Goal: Task Accomplishment & Management: Manage account settings

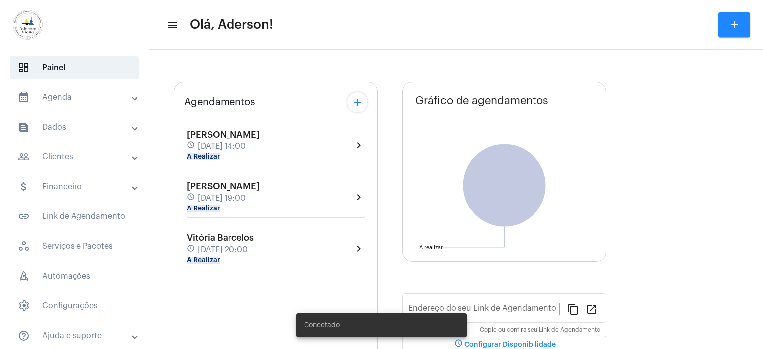
type input "[URL][DOMAIN_NAME]"
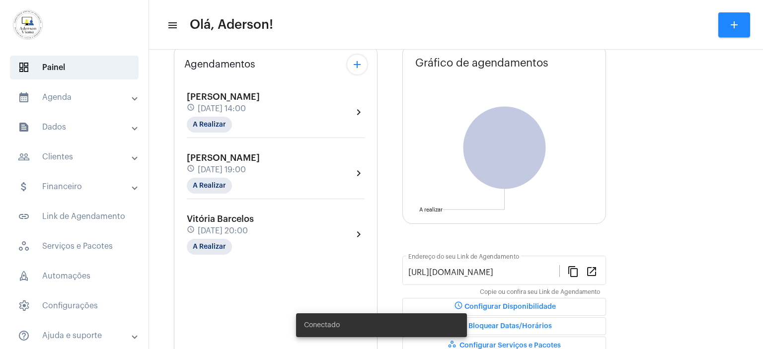
scroll to position [99, 0]
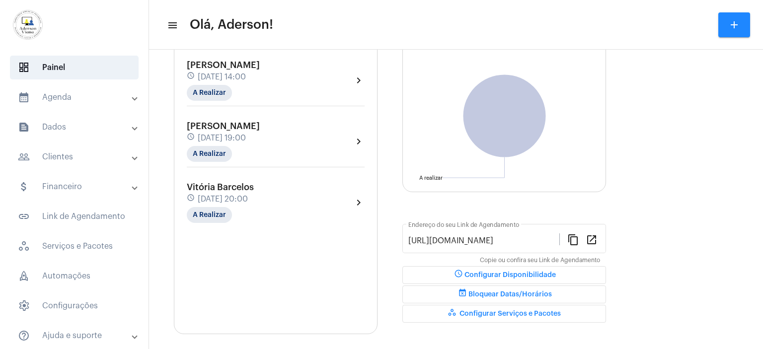
click at [53, 158] on mat-panel-title "people_outline Clientes" at bounding box center [75, 157] width 115 height 12
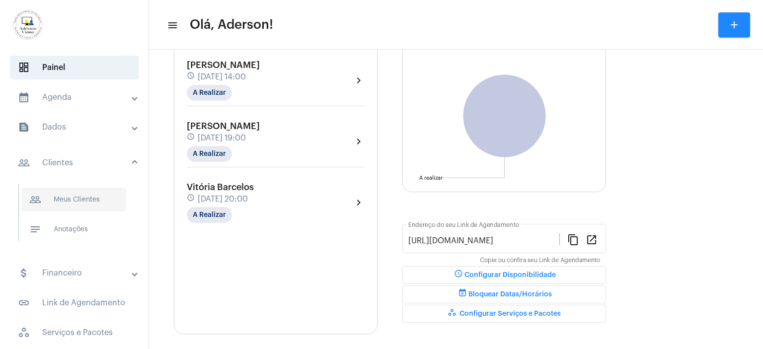
click at [75, 198] on span "people_outline Meus Clientes" at bounding box center [73, 200] width 105 height 24
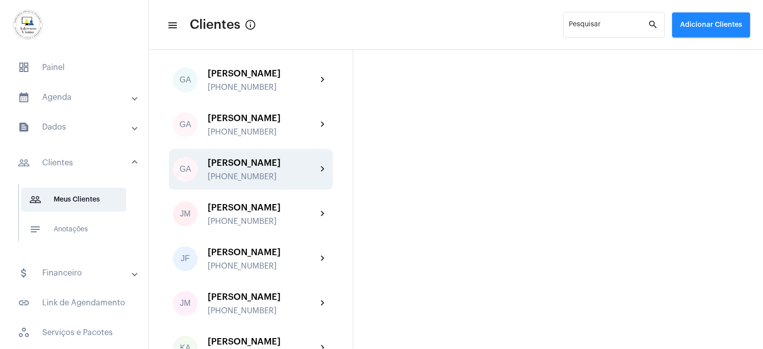
scroll to position [695, 0]
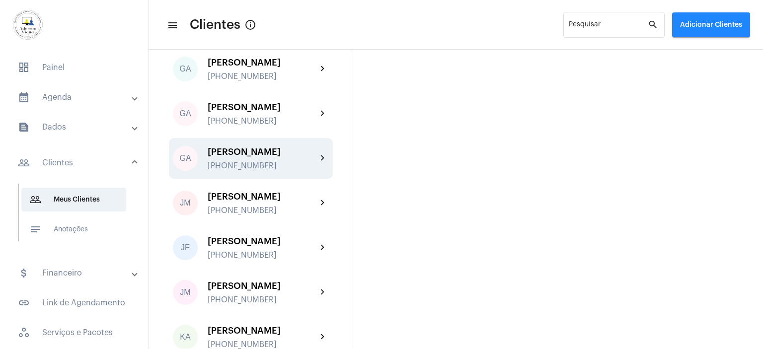
click at [244, 168] on div "[PERSON_NAME] [PHONE_NUMBER]" at bounding box center [262, 158] width 109 height 23
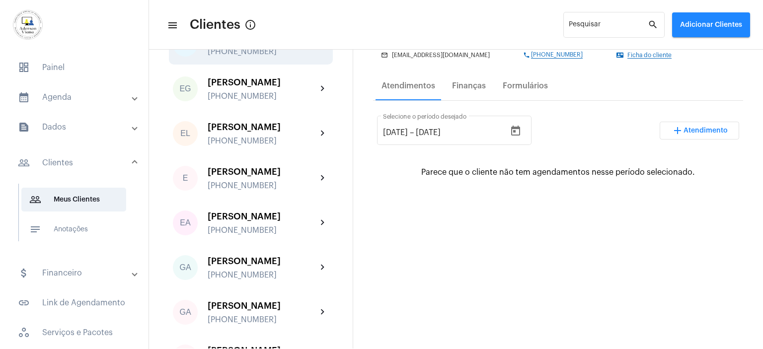
scroll to position [596, 0]
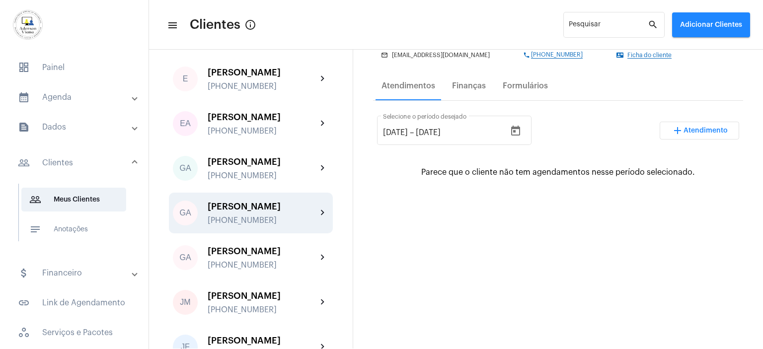
click at [256, 224] on div "[PHONE_NUMBER]" at bounding box center [262, 220] width 109 height 9
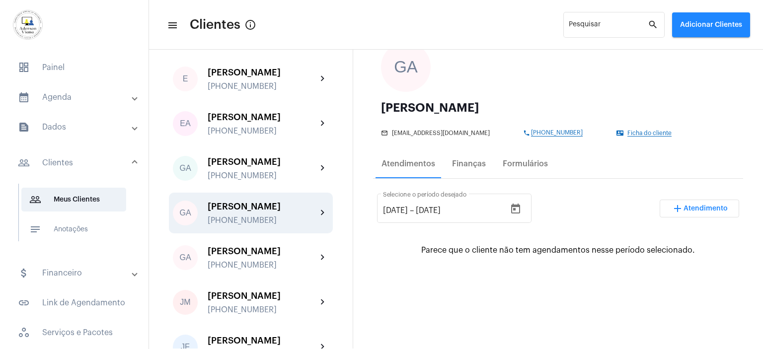
scroll to position [99, 0]
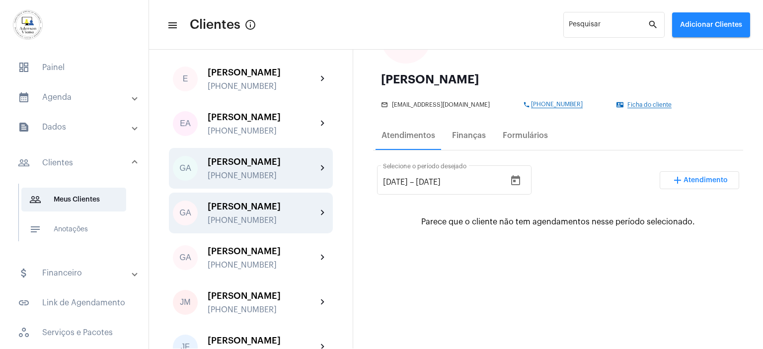
click at [254, 180] on div "[PHONE_NUMBER]" at bounding box center [262, 175] width 109 height 9
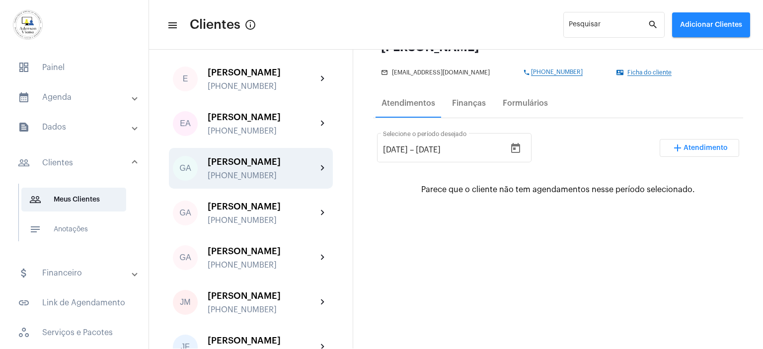
scroll to position [149, 0]
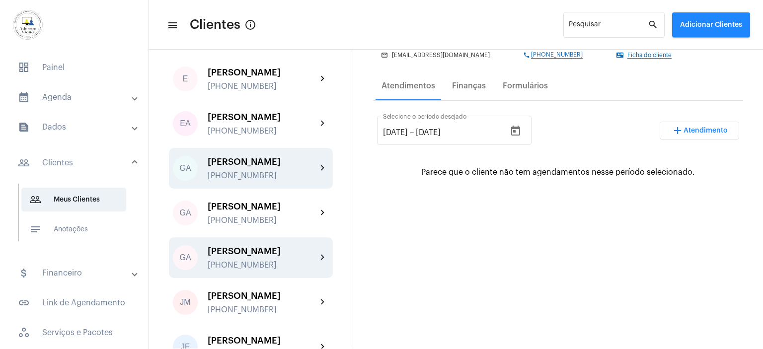
click at [243, 270] on div "[PHONE_NUMBER]" at bounding box center [262, 265] width 109 height 9
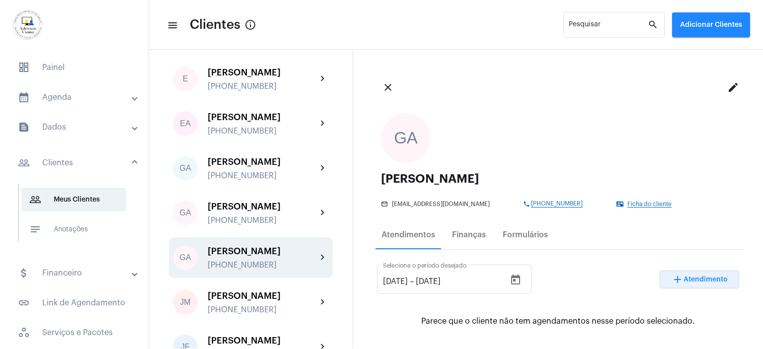
click at [699, 277] on span "Atendimento" at bounding box center [706, 279] width 44 height 7
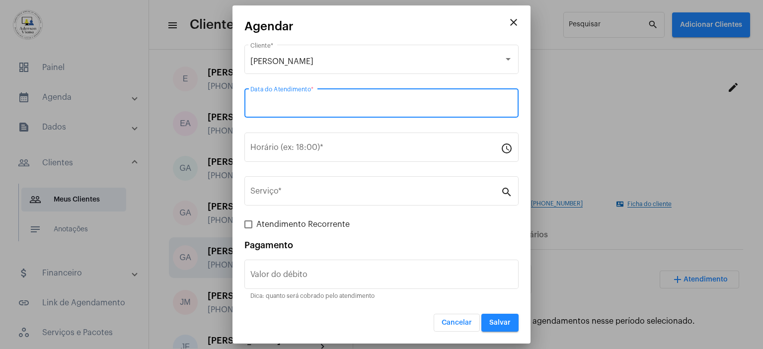
click at [273, 103] on input "Data do Atendimento *" at bounding box center [381, 105] width 262 height 9
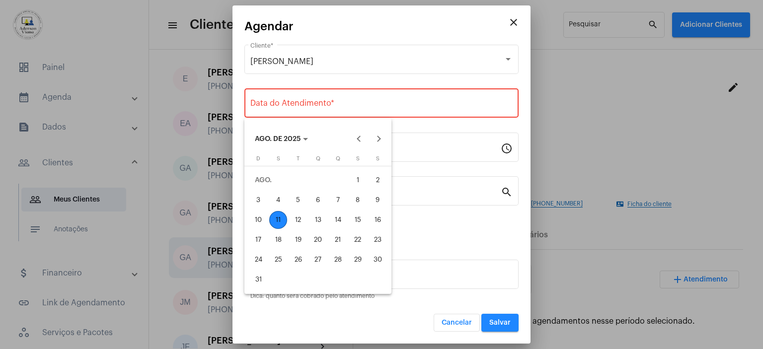
click at [280, 223] on div "11" at bounding box center [278, 220] width 18 height 18
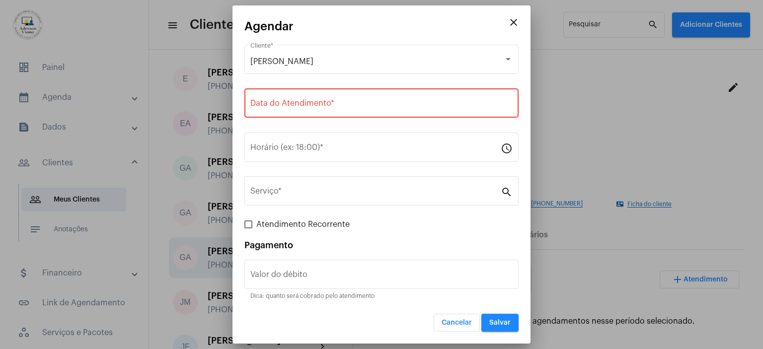
type input "[DATE]"
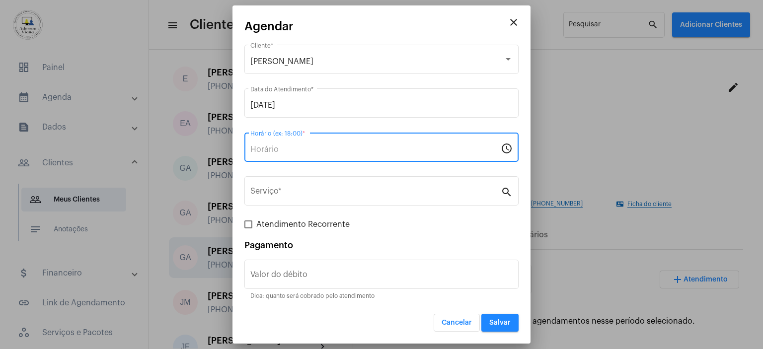
click at [259, 153] on input "Horário (ex: 18:00) *" at bounding box center [375, 149] width 250 height 9
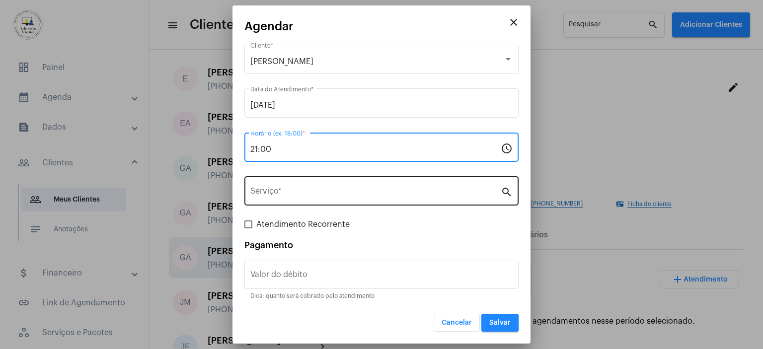
type input "21:00"
click at [510, 193] on mat-icon "search" at bounding box center [507, 192] width 12 height 12
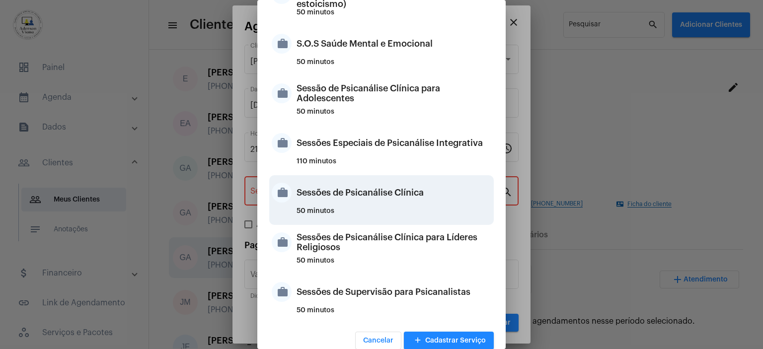
scroll to position [934, 0]
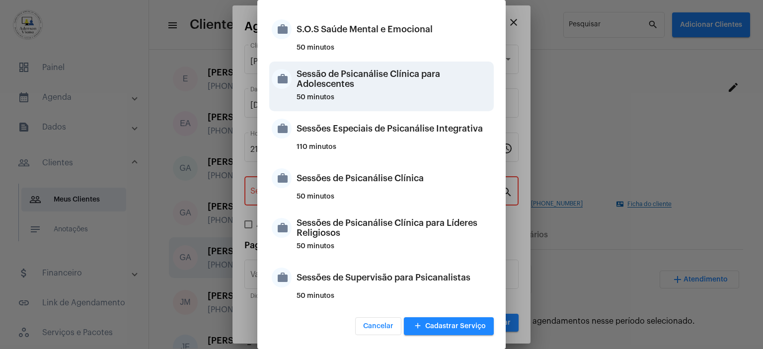
click at [354, 89] on div "Sessão de Psicanálise Clínica para Adolescentes" at bounding box center [394, 79] width 195 height 30
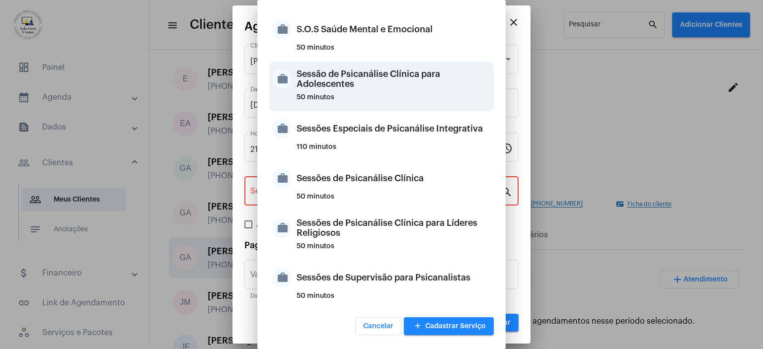
type input "Sessão de Psicanálise Clínica para Adolescentes"
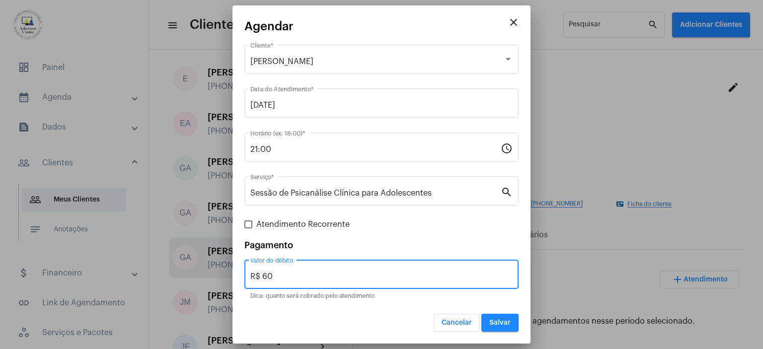
click at [272, 276] on input "R$ 60" at bounding box center [381, 276] width 262 height 9
type input "R$ 30,00"
click at [249, 226] on span at bounding box center [248, 225] width 8 height 8
click at [248, 229] on input "Atendimento Recorrente" at bounding box center [248, 229] width 0 height 0
checkbox input "true"
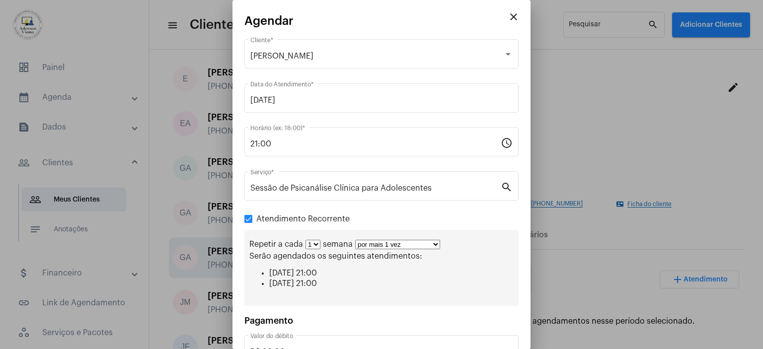
click at [435, 244] on select "por mais 1 vez por mais 2 vezes por mais 3 vezes por mais 4 vezes por mais 5 ve…" at bounding box center [397, 244] width 85 height 9
click at [355, 240] on select "por mais 1 vez por mais 2 vezes por mais 3 vezes por mais 4 vezes por mais 5 ve…" at bounding box center [397, 244] width 85 height 9
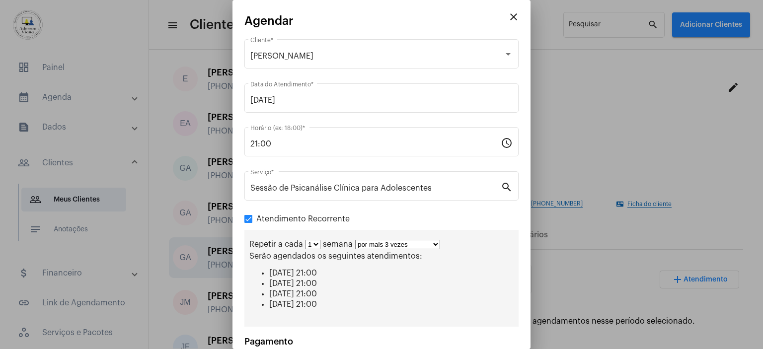
click at [434, 242] on select "por mais 1 vez por mais 2 vezes por mais 3 vezes por mais 4 vezes por mais 5 ve…" at bounding box center [397, 244] width 85 height 9
select select "1: 2"
click at [355, 240] on select "por mais 1 vez por mais 2 vezes por mais 3 vezes por mais 4 vezes por mais 5 ve…" at bounding box center [397, 244] width 85 height 9
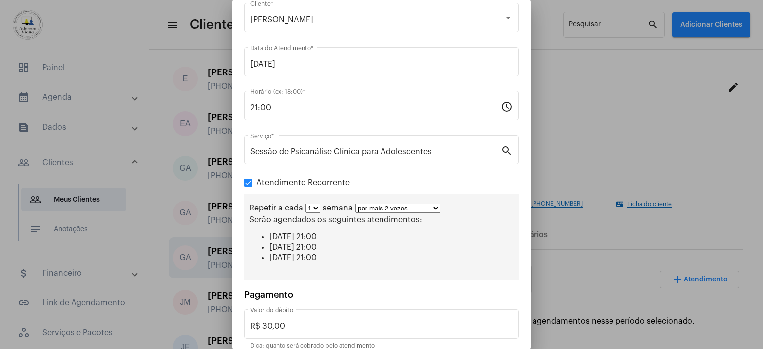
scroll to position [79, 0]
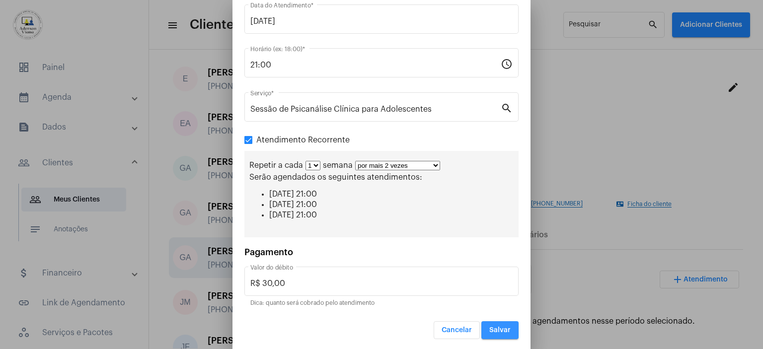
click at [489, 330] on span "Salvar" at bounding box center [499, 330] width 21 height 7
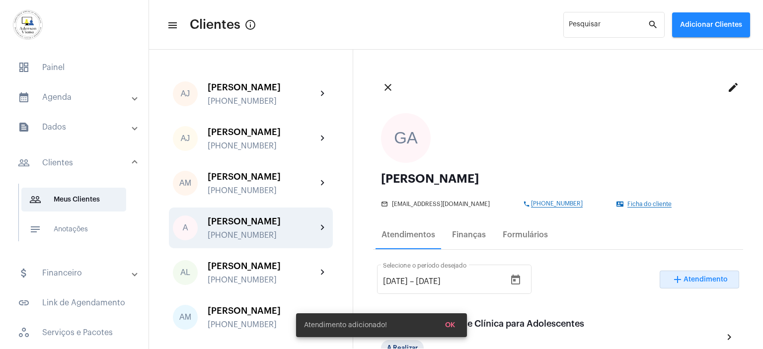
scroll to position [50, 0]
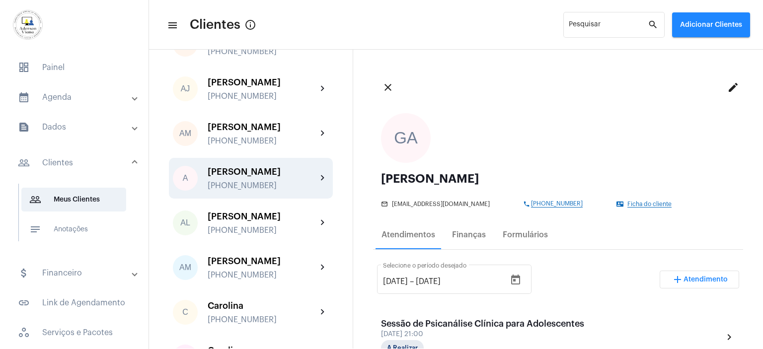
click at [246, 188] on div "[PHONE_NUMBER]" at bounding box center [262, 185] width 109 height 9
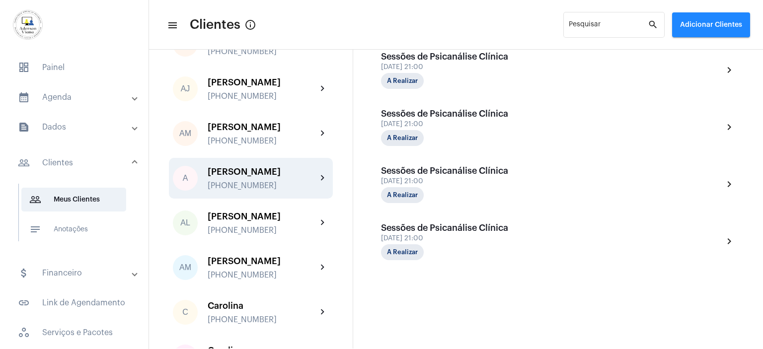
scroll to position [286, 0]
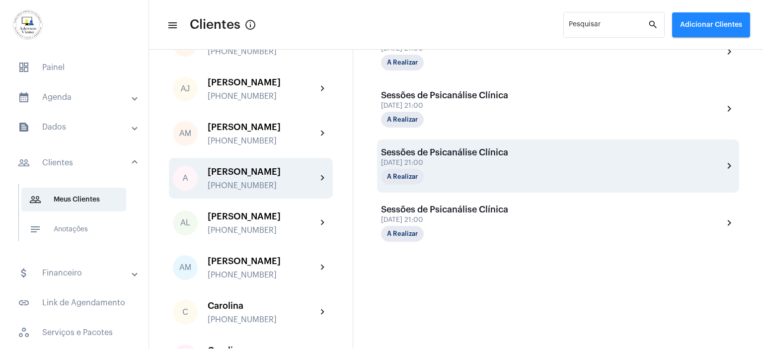
click at [424, 167] on div "A Realizar" at bounding box center [402, 177] width 47 height 20
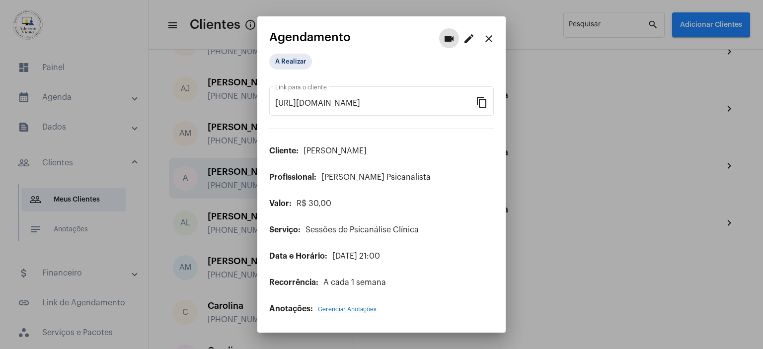
click at [467, 41] on mat-icon "edit" at bounding box center [469, 39] width 12 height 12
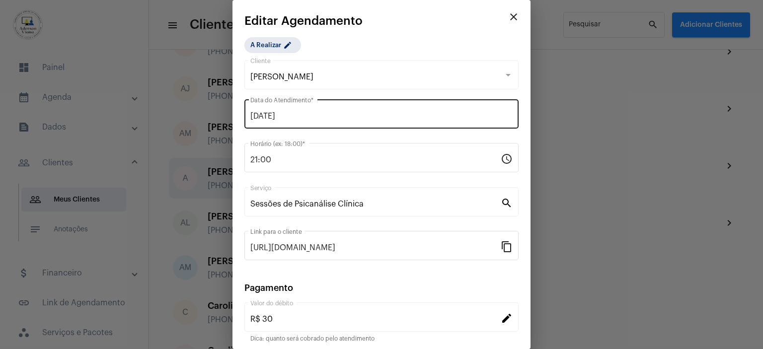
click at [307, 110] on div "[DATE] Data do Atendimento *" at bounding box center [381, 112] width 262 height 31
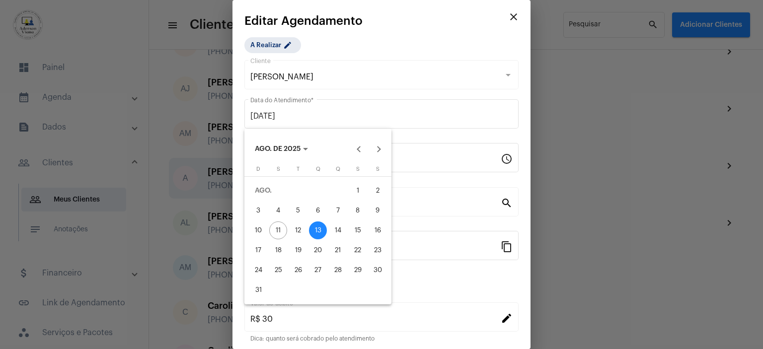
click at [299, 227] on div "12" at bounding box center [298, 231] width 18 height 18
type input "[DATE]"
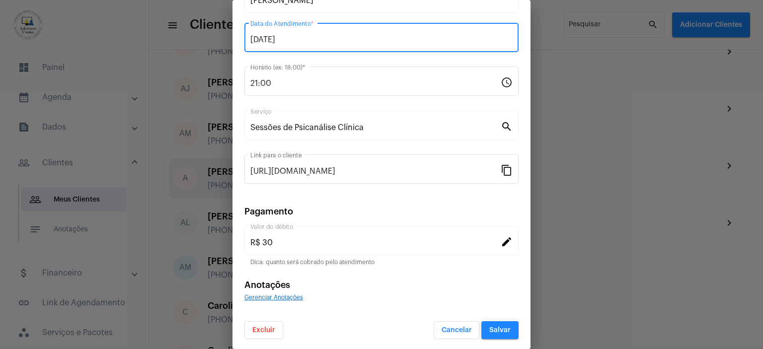
scroll to position [77, 0]
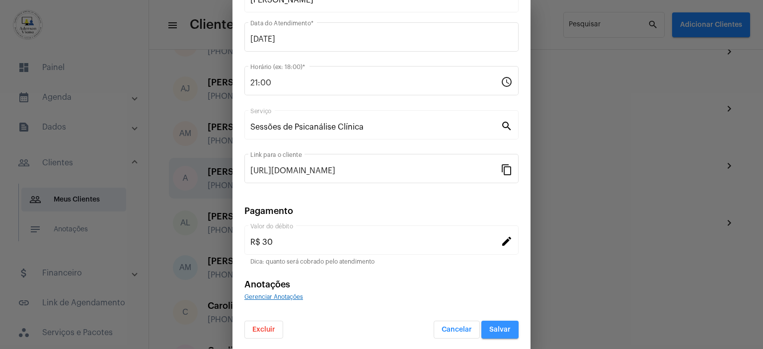
click at [489, 326] on span "Salvar" at bounding box center [499, 329] width 21 height 7
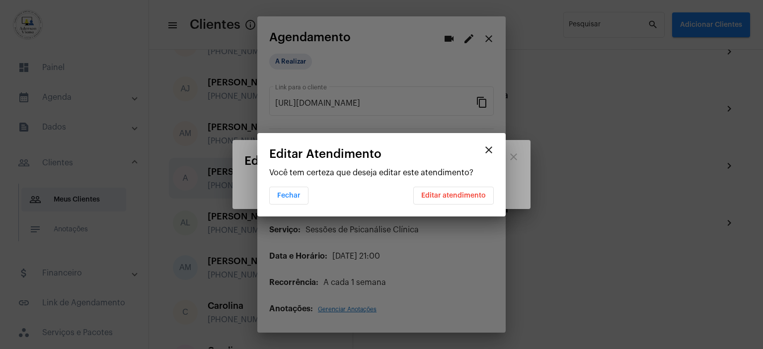
scroll to position [0, 0]
click at [469, 198] on span "Editar atendimento" at bounding box center [453, 195] width 65 height 7
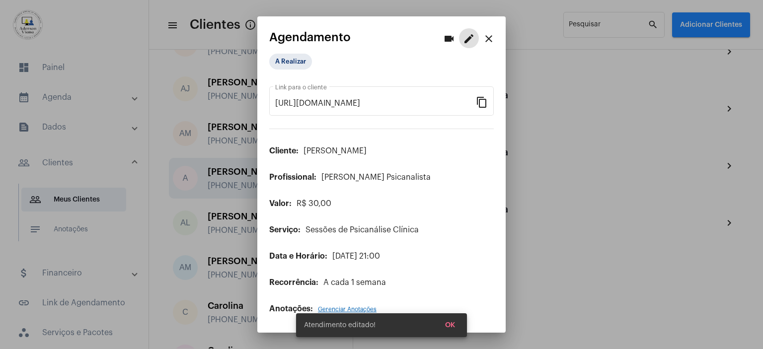
click at [493, 36] on mat-icon "close" at bounding box center [489, 39] width 12 height 12
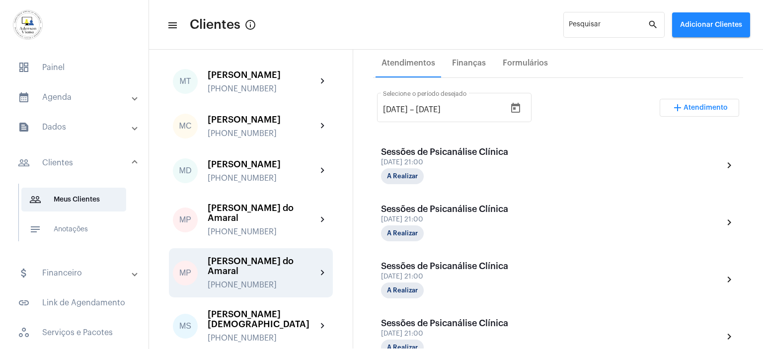
scroll to position [1192, 0]
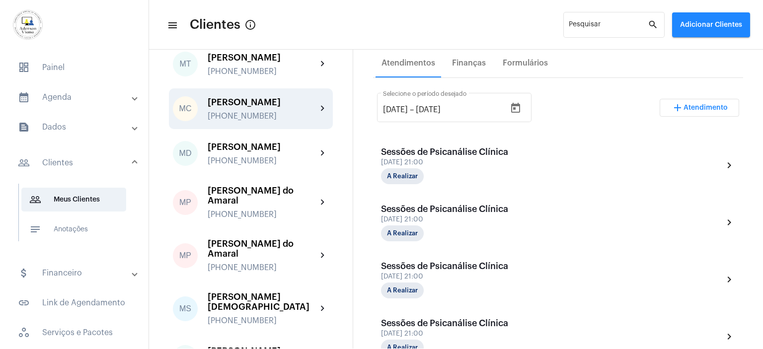
click at [250, 107] on div "[PERSON_NAME]" at bounding box center [262, 102] width 109 height 10
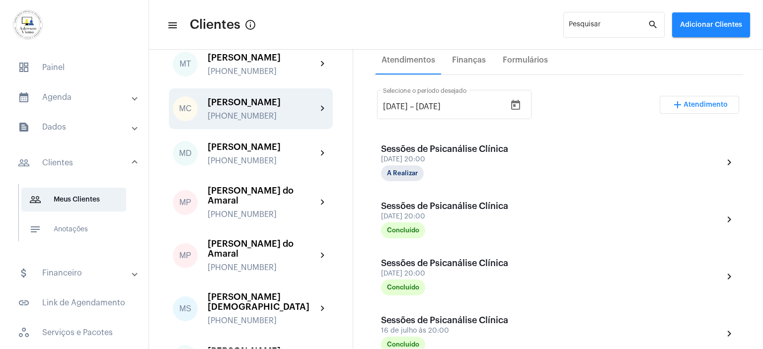
scroll to position [166, 0]
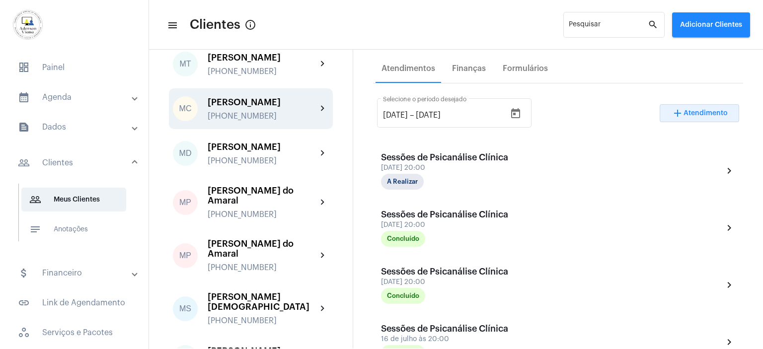
click at [697, 110] on span "Atendimento" at bounding box center [706, 113] width 44 height 7
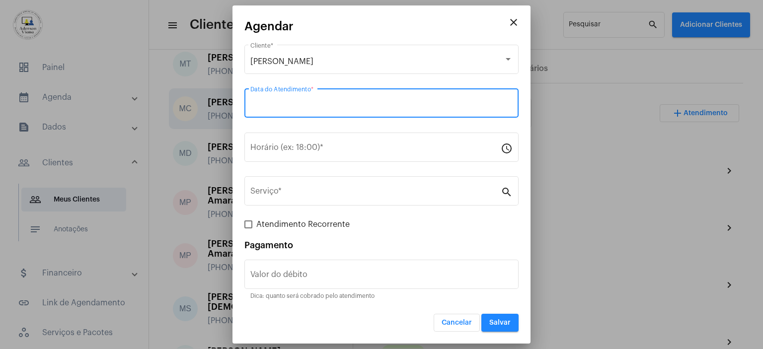
click at [271, 103] on input "Data do Atendimento *" at bounding box center [381, 105] width 262 height 9
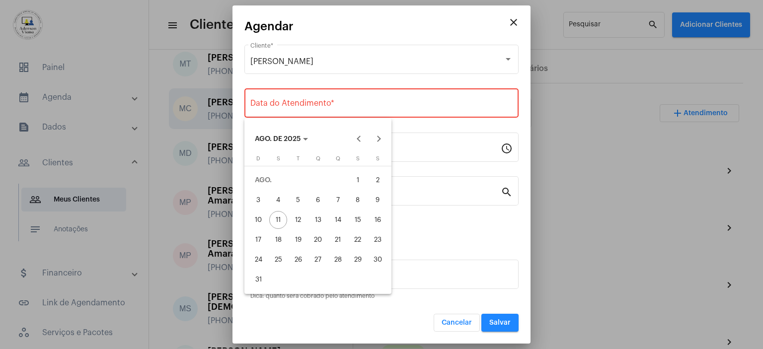
click at [337, 221] on div "14" at bounding box center [338, 220] width 18 height 18
type input "[DATE]"
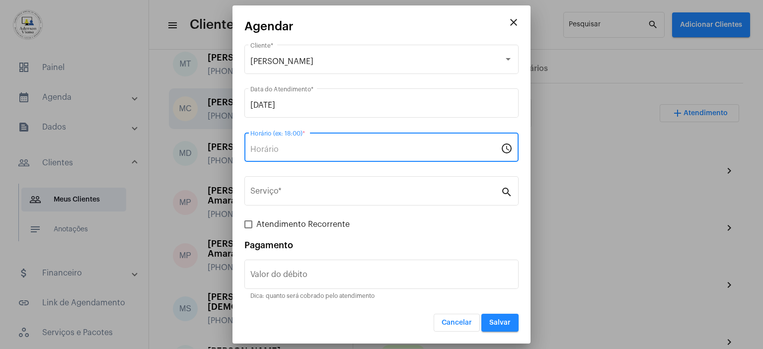
click at [304, 146] on input "Horário (ex: 18:00) *" at bounding box center [375, 149] width 250 height 9
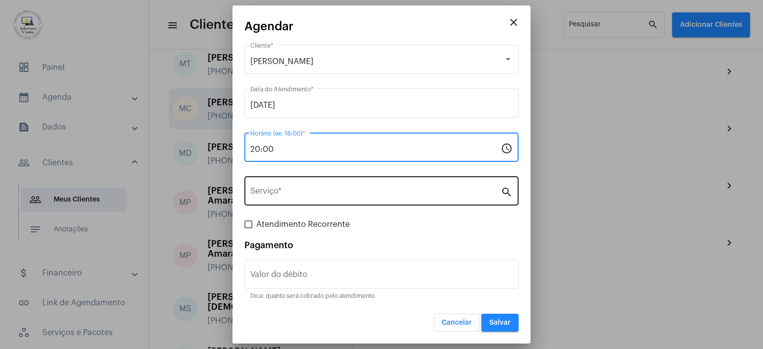
type input "20:00"
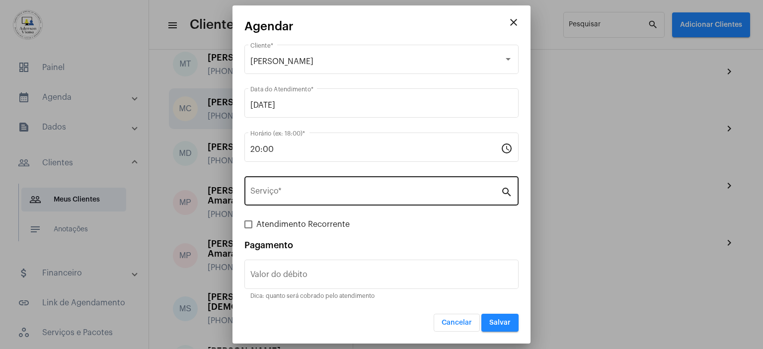
click at [509, 194] on mat-icon "search" at bounding box center [507, 192] width 12 height 12
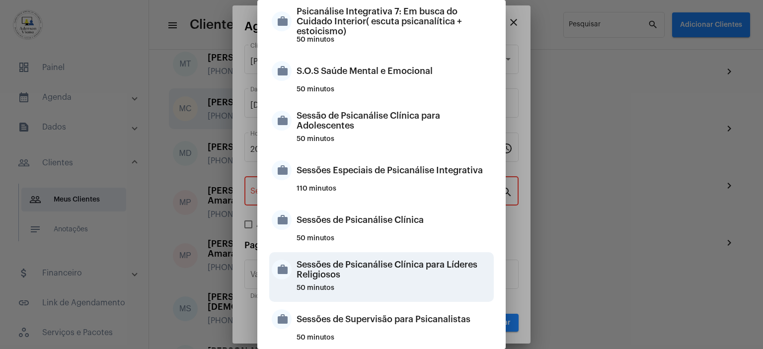
scroll to position [894, 0]
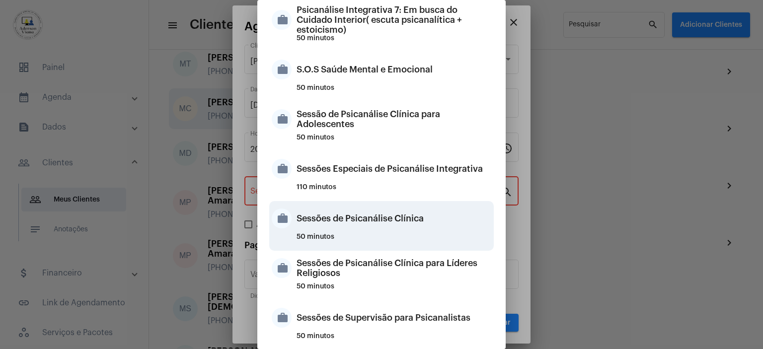
click at [372, 220] on div "Sessões de Psicanálise Clínica" at bounding box center [394, 219] width 195 height 30
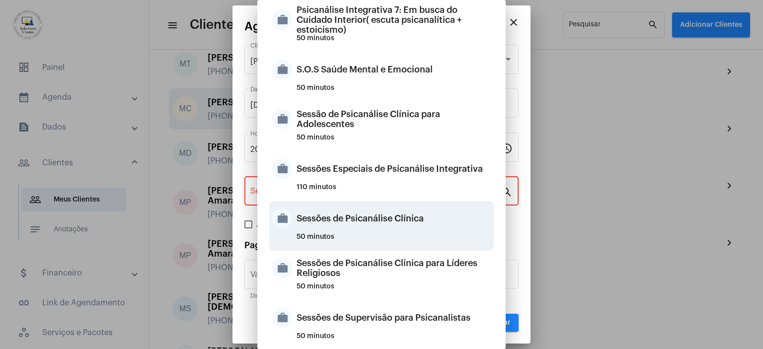
type input "Sessões de Psicanálise Clínica"
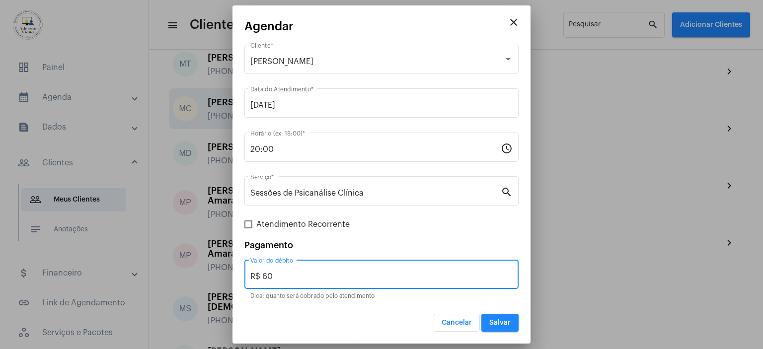
click at [273, 275] on input "R$ 60" at bounding box center [381, 276] width 262 height 9
type input "R$ 45,00"
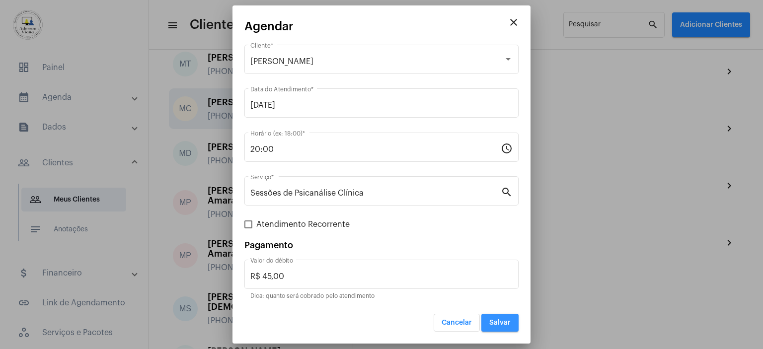
click at [504, 325] on span "Salvar" at bounding box center [499, 322] width 21 height 7
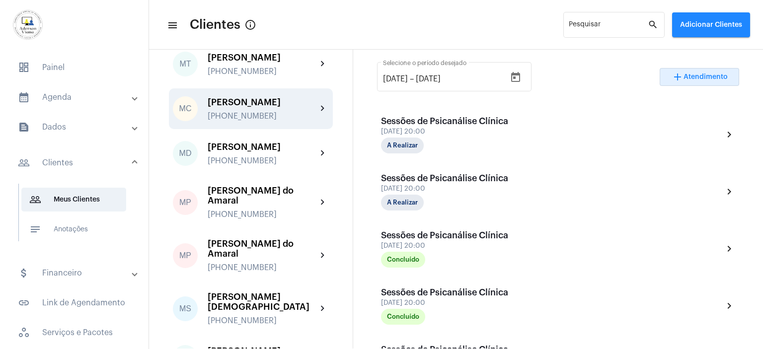
scroll to position [179, 0]
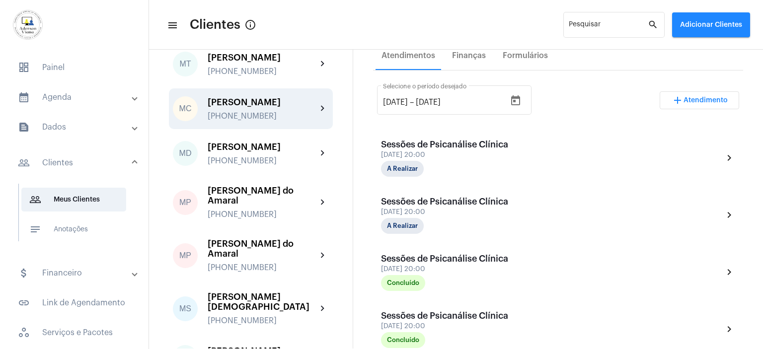
click at [712, 98] on span "Atendimento" at bounding box center [706, 100] width 44 height 7
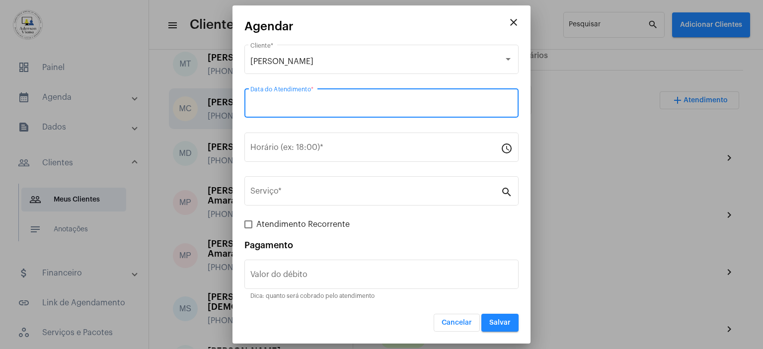
click at [284, 101] on div "Data do Atendimento *" at bounding box center [381, 101] width 262 height 31
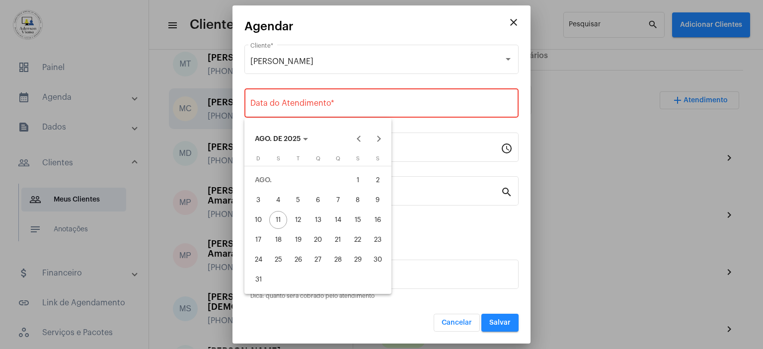
click at [318, 240] on div "20" at bounding box center [318, 240] width 18 height 18
type input "[DATE]"
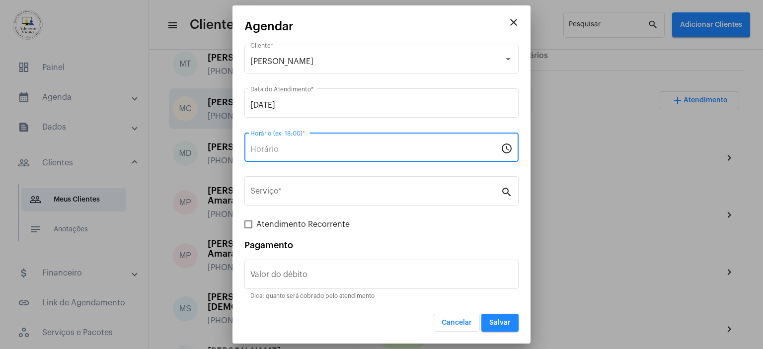
click at [275, 145] on input "Horário (ex: 18:00) *" at bounding box center [375, 149] width 250 height 9
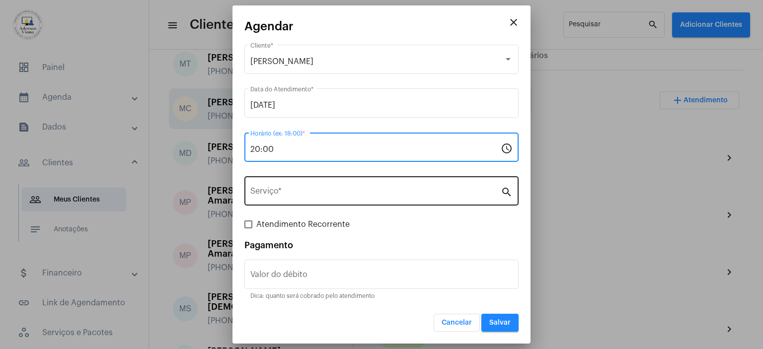
type input "20:00"
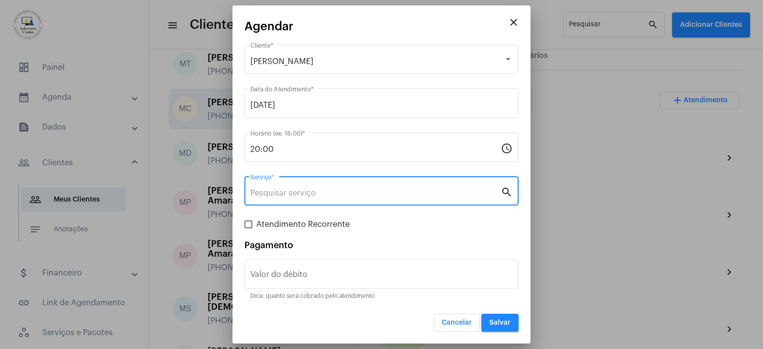
click at [288, 193] on input "Serviço *" at bounding box center [375, 193] width 250 height 9
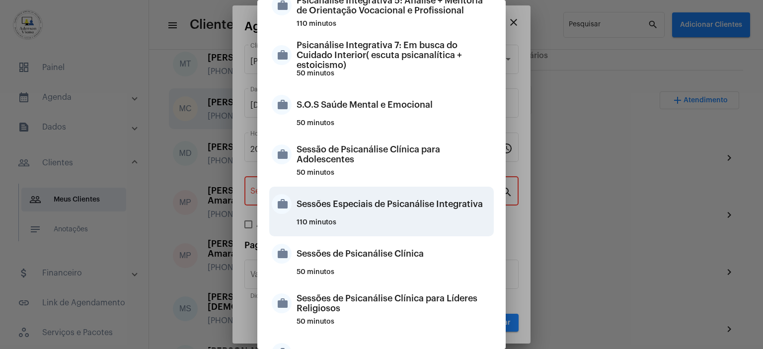
scroll to position [934, 0]
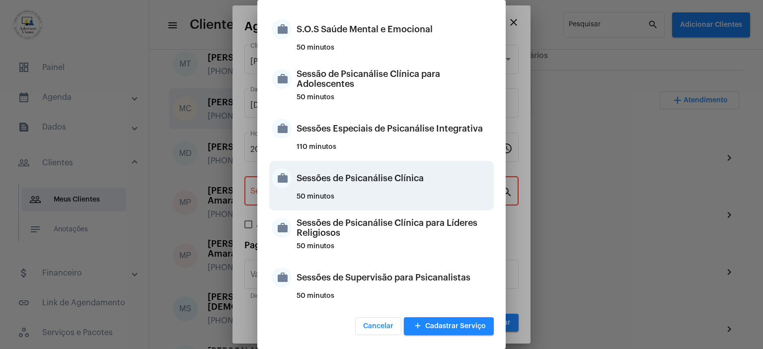
click at [377, 180] on div "Sessões de Psicanálise Clínica" at bounding box center [394, 178] width 195 height 30
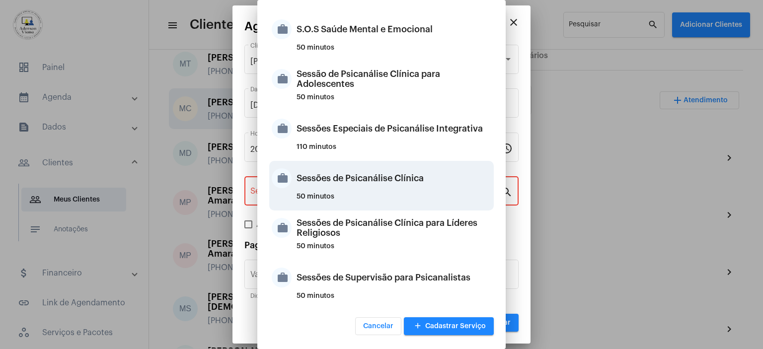
type input "Sessões de Psicanálise Clínica"
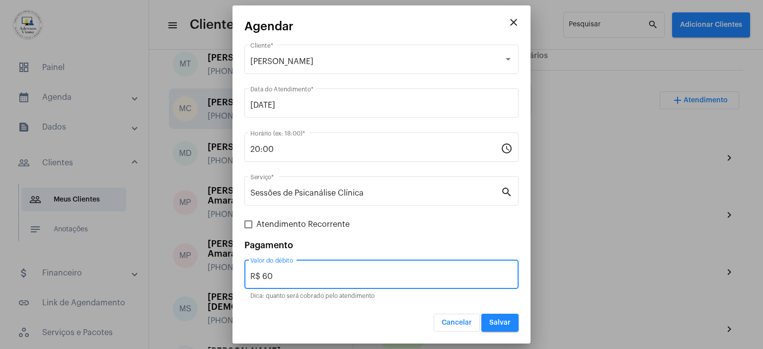
click at [276, 276] on input "R$ 60" at bounding box center [381, 276] width 262 height 9
type input "R$ 45,00"
click at [245, 225] on span at bounding box center [248, 225] width 8 height 8
click at [248, 229] on input "Atendimento Recorrente" at bounding box center [248, 229] width 0 height 0
checkbox input "true"
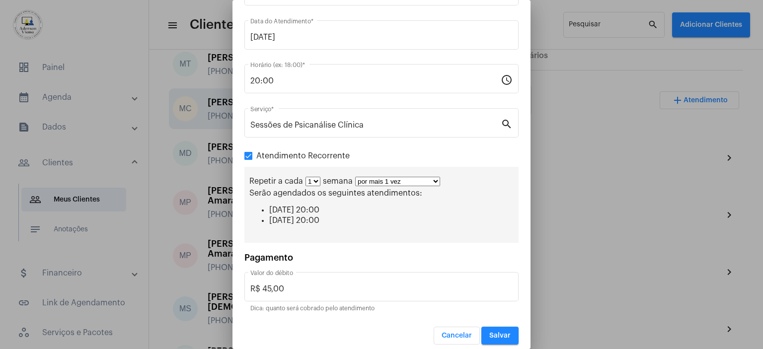
scroll to position [69, 0]
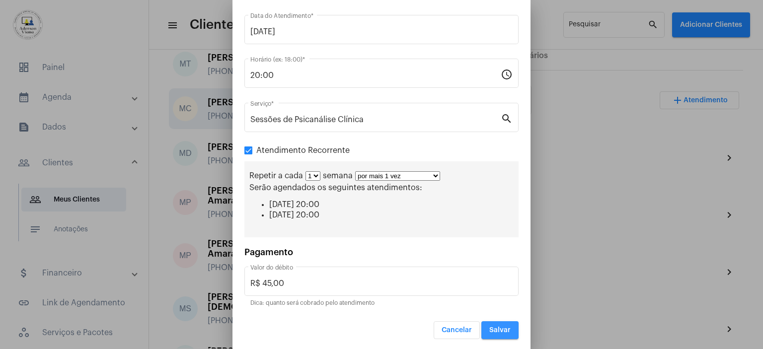
click at [493, 327] on span "Salvar" at bounding box center [499, 330] width 21 height 7
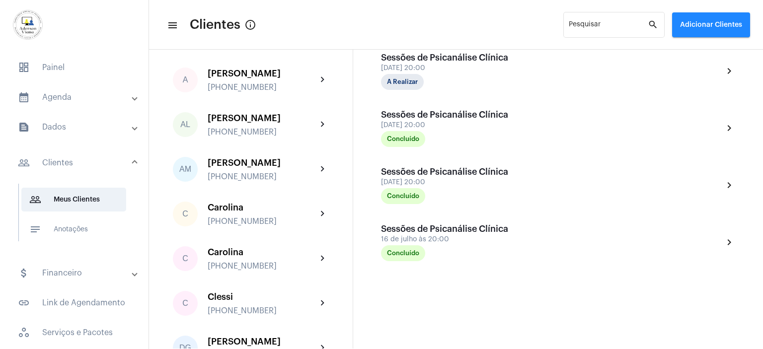
scroll to position [50, 0]
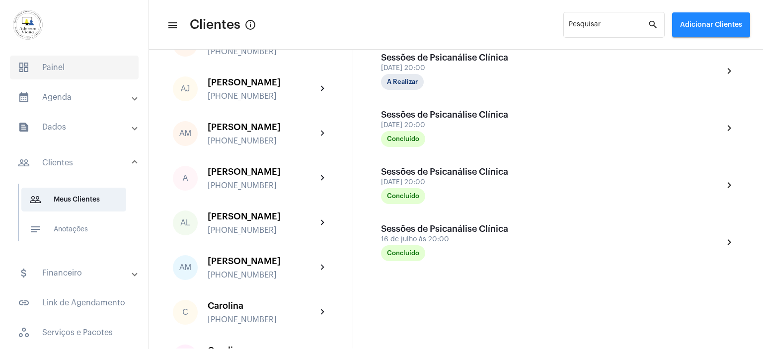
click at [59, 64] on span "dashboard Painel" at bounding box center [74, 68] width 129 height 24
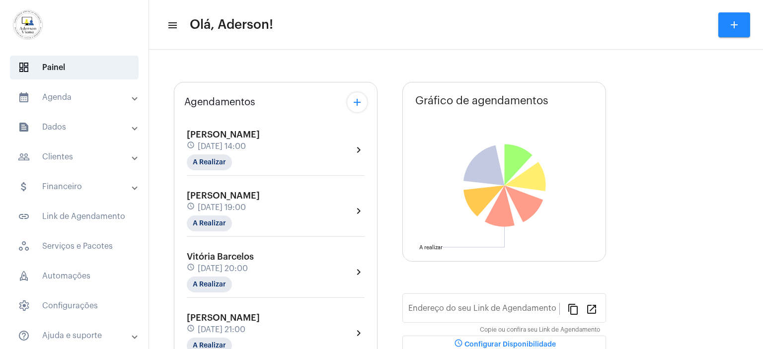
type input "[URL][DOMAIN_NAME]"
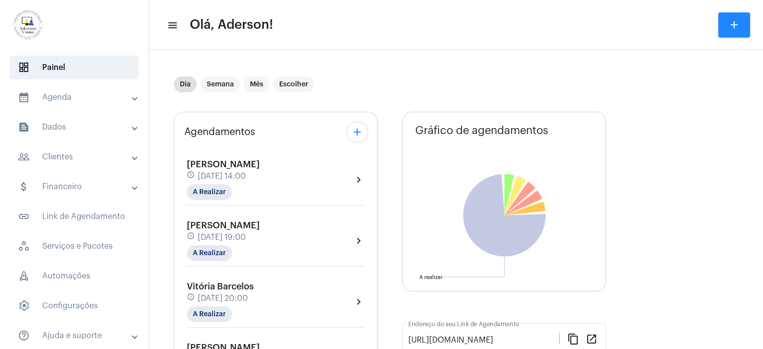
click at [68, 98] on mat-panel-title "calendar_month_outlined Agenda" at bounding box center [75, 97] width 115 height 12
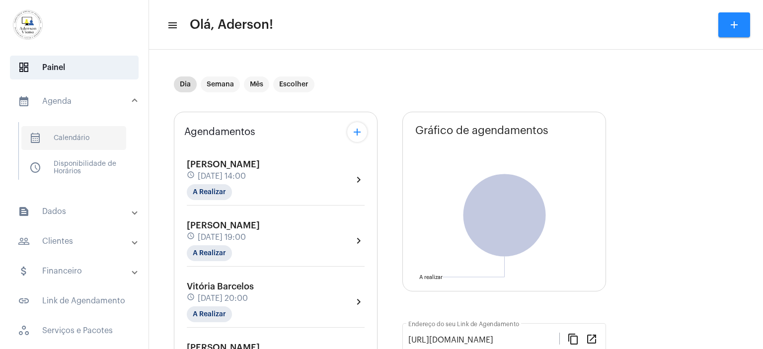
click at [81, 138] on span "calendar_month_outlined Calendário" at bounding box center [73, 138] width 105 height 24
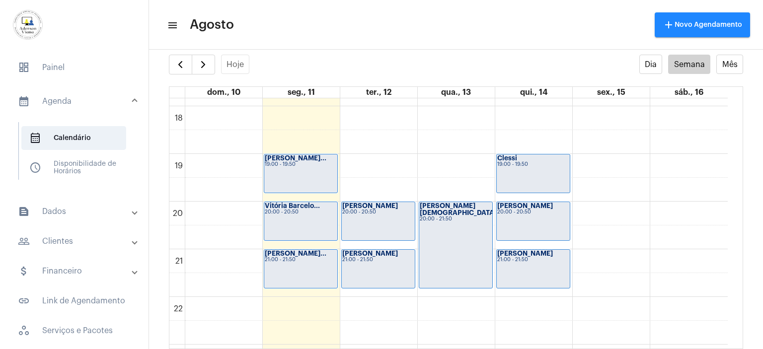
scroll to position [893, 0]
